Goal: Find specific page/section: Find specific page/section

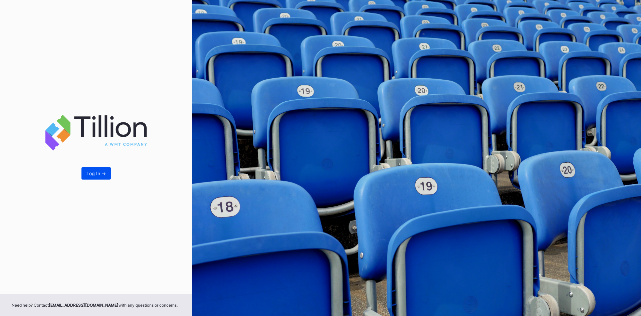
click at [90, 169] on button "Log In ->" at bounding box center [96, 173] width 29 height 12
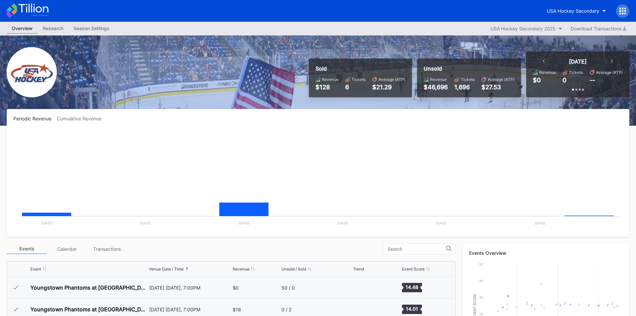
scroll to position [43, 0]
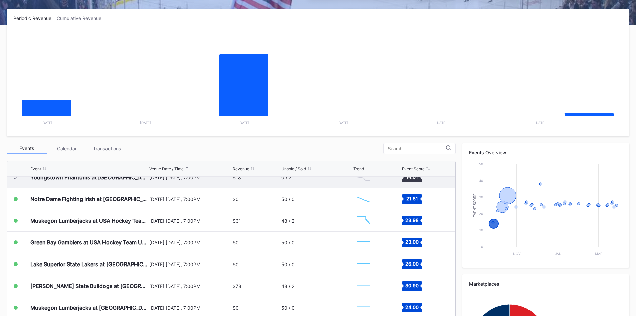
scroll to position [43, 0]
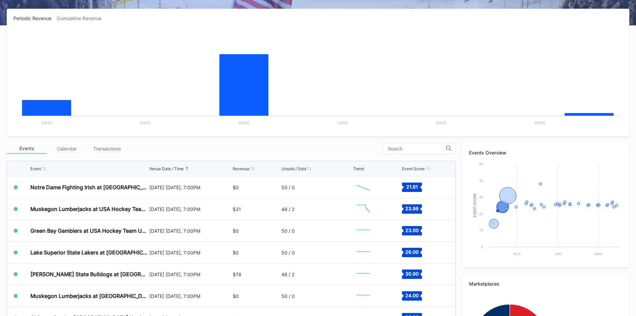
click at [394, 90] on rect "Chart title" at bounding box center [318, 79] width 610 height 100
